Goal: Task Accomplishment & Management: Use online tool/utility

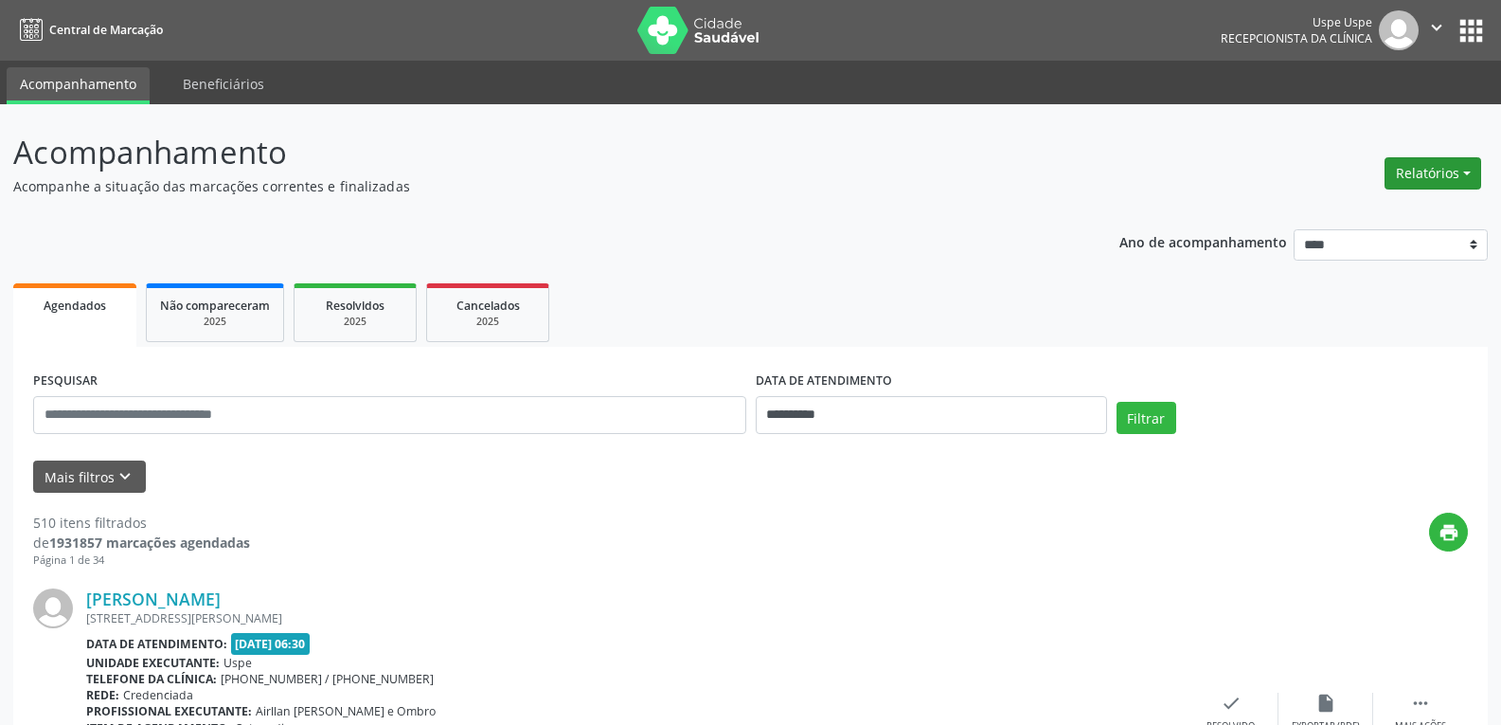
click at [1422, 172] on button "Relatórios" at bounding box center [1433, 173] width 97 height 32
click at [1351, 215] on link "Agendamentos" at bounding box center [1381, 214] width 204 height 27
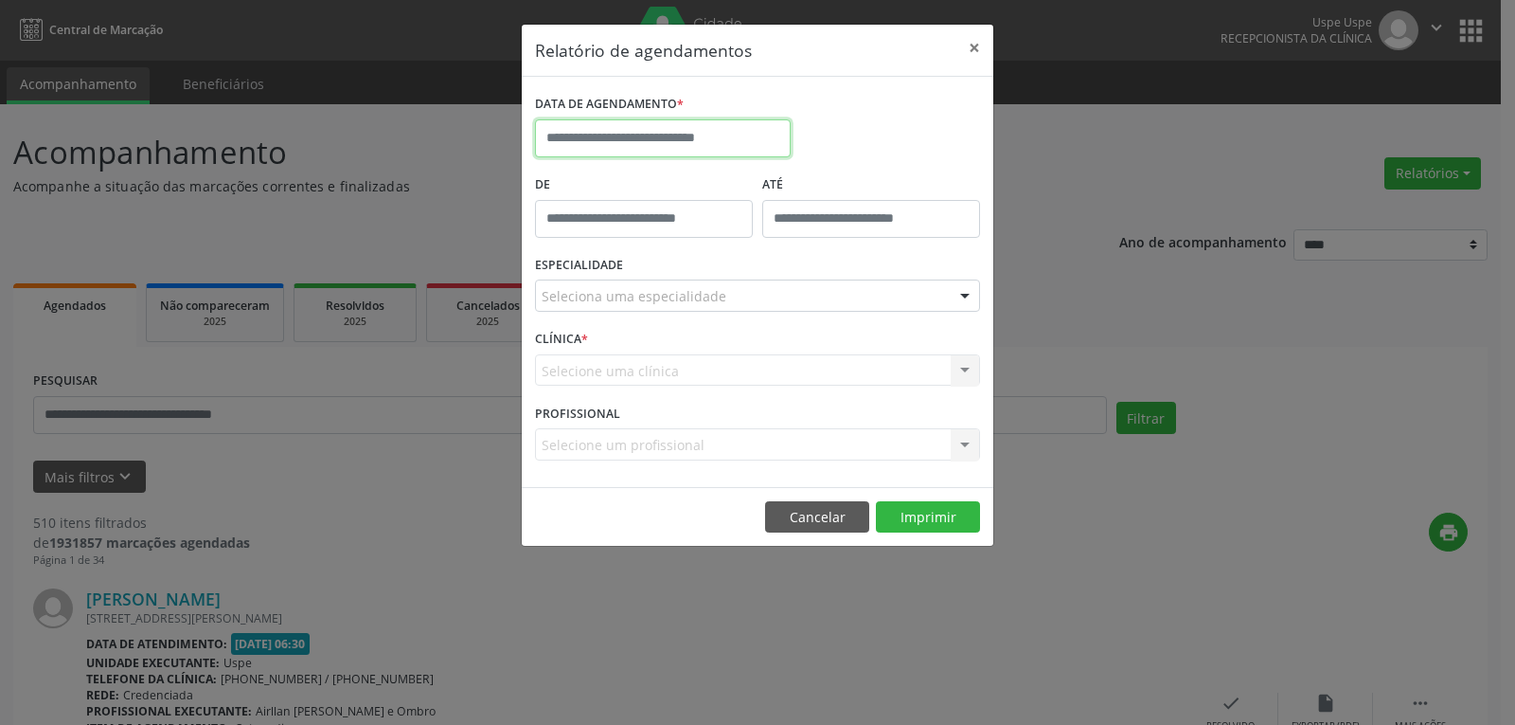
click at [727, 136] on input "text" at bounding box center [663, 138] width 256 height 38
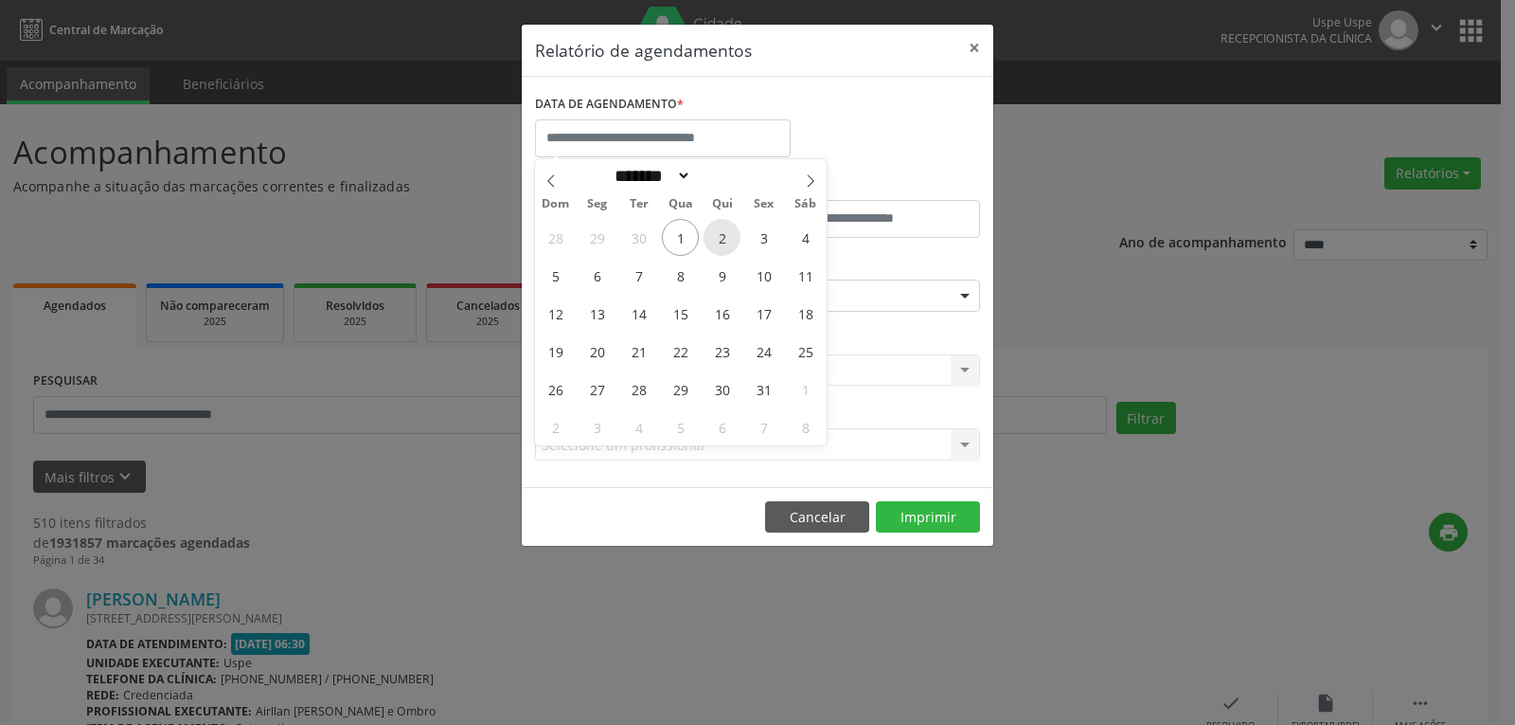
click at [719, 236] on span "2" at bounding box center [722, 237] width 37 height 37
type input "**********"
click at [719, 236] on span "2" at bounding box center [722, 237] width 37 height 37
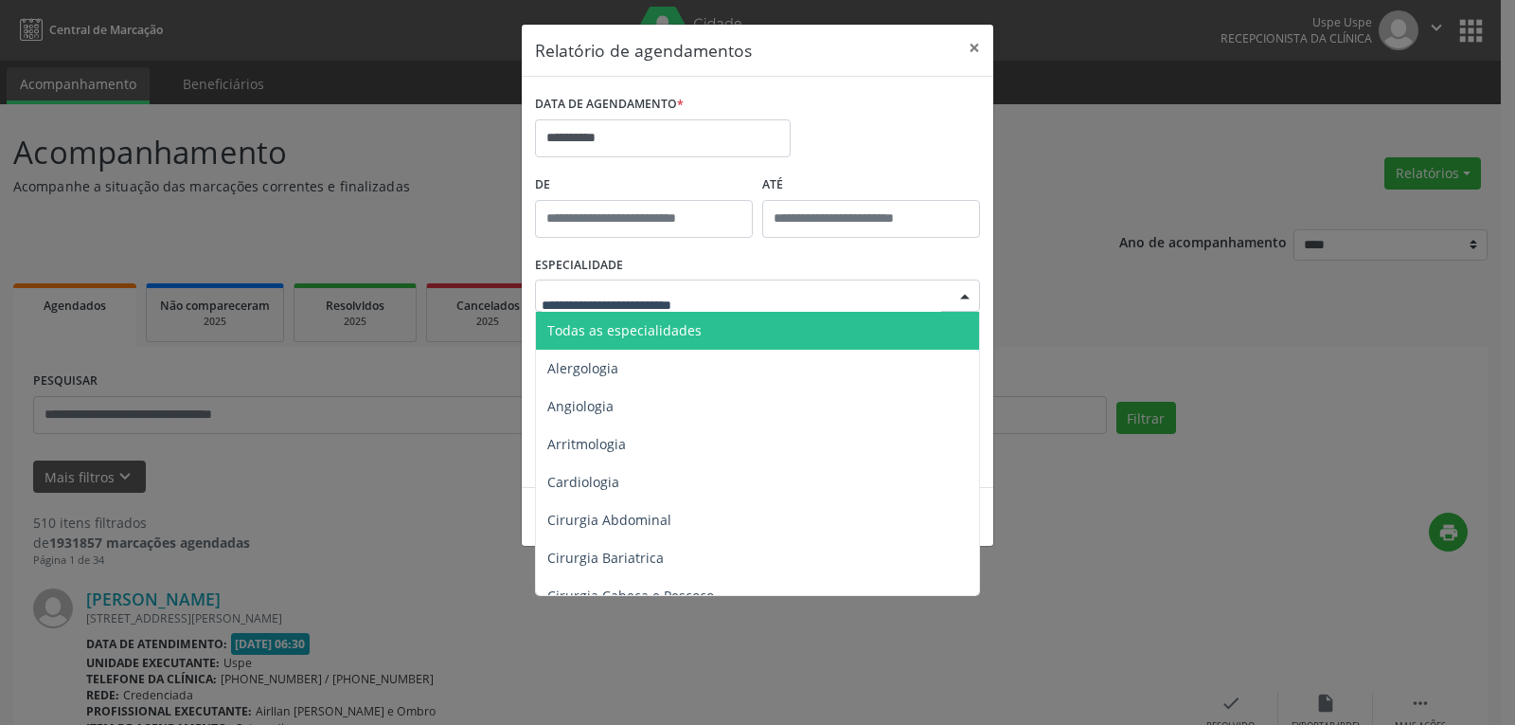
click at [723, 294] on div at bounding box center [757, 295] width 445 height 32
click at [710, 331] on span "Todas as especialidades" at bounding box center [759, 331] width 446 height 38
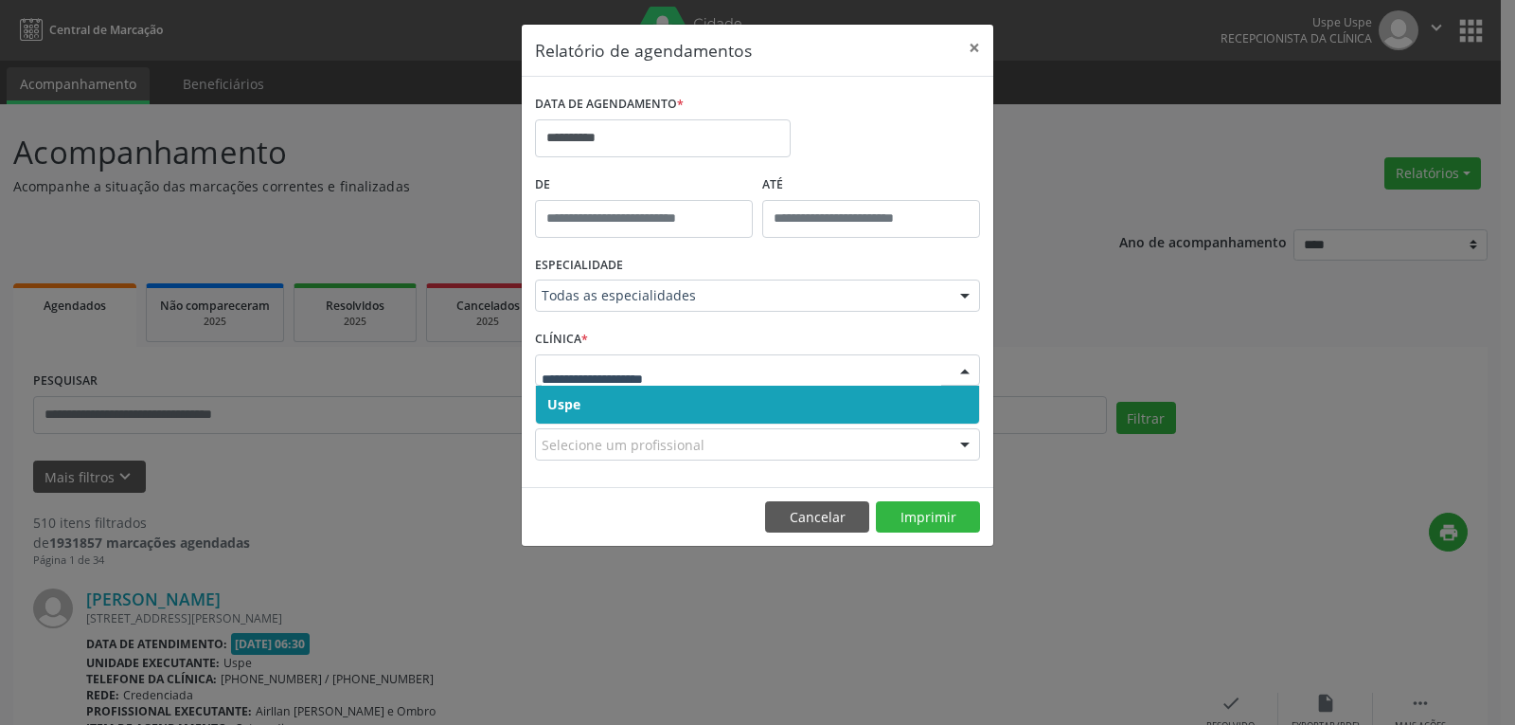
click at [663, 409] on span "Uspe" at bounding box center [757, 404] width 443 height 38
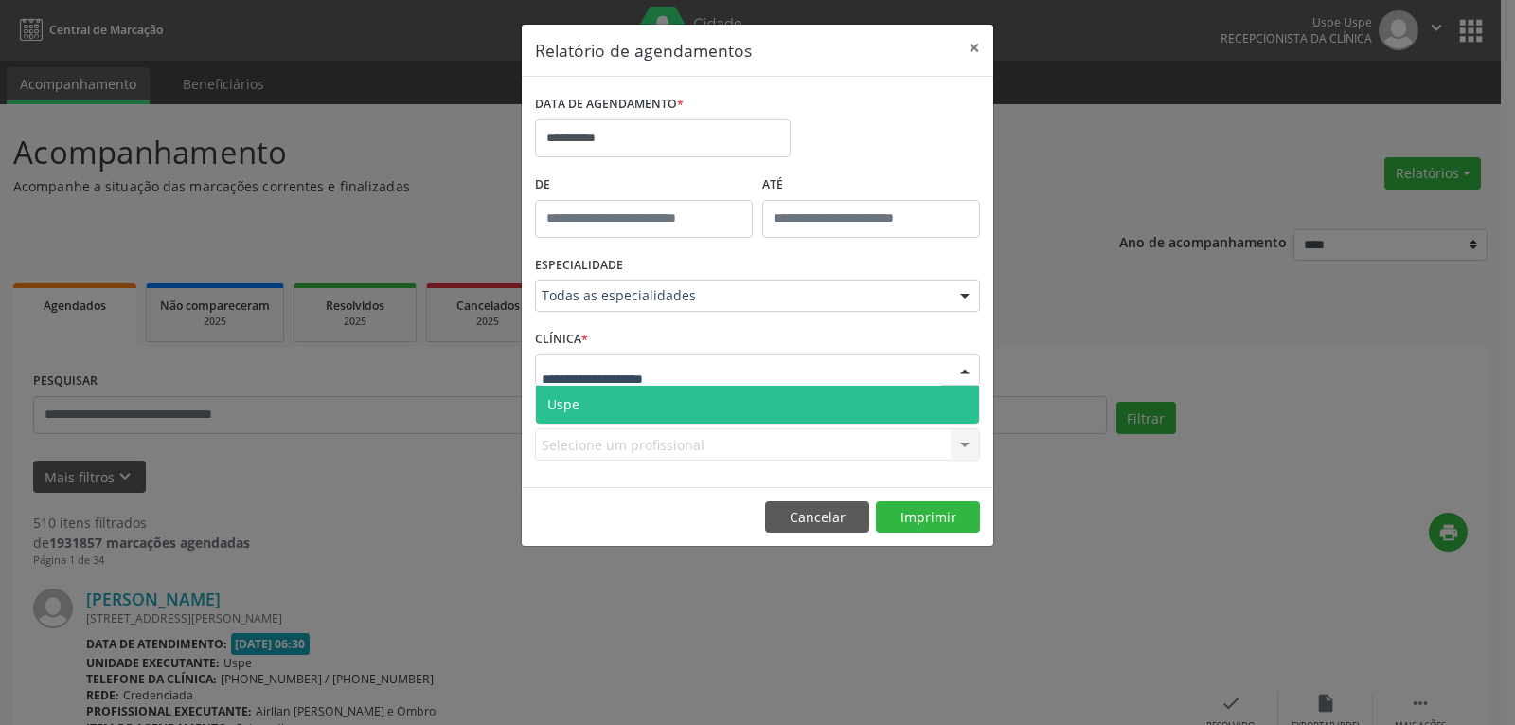
click at [686, 368] on div at bounding box center [757, 370] width 445 height 32
click at [617, 405] on span "Uspe" at bounding box center [757, 404] width 443 height 38
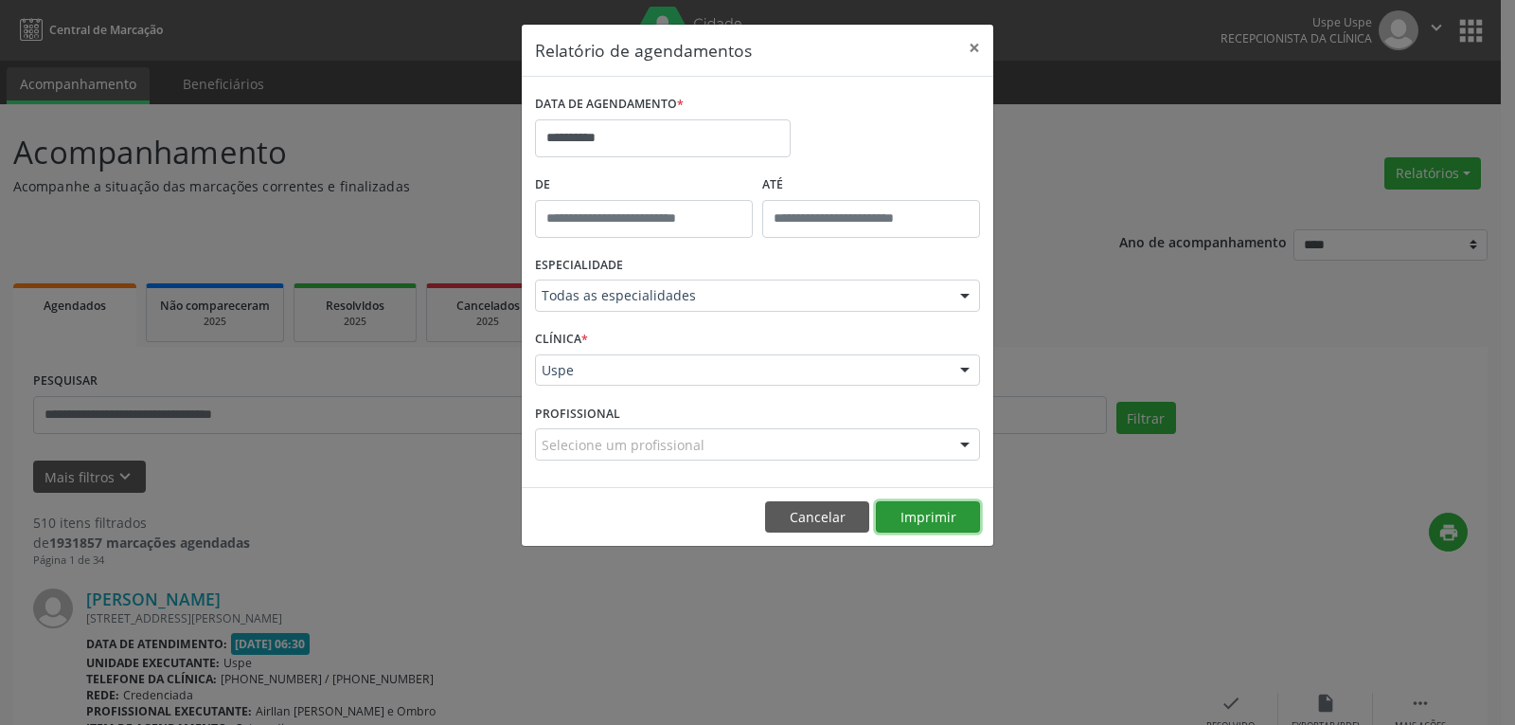
click at [910, 519] on button "Imprimir" at bounding box center [928, 517] width 104 height 32
